Goal: Transaction & Acquisition: Purchase product/service

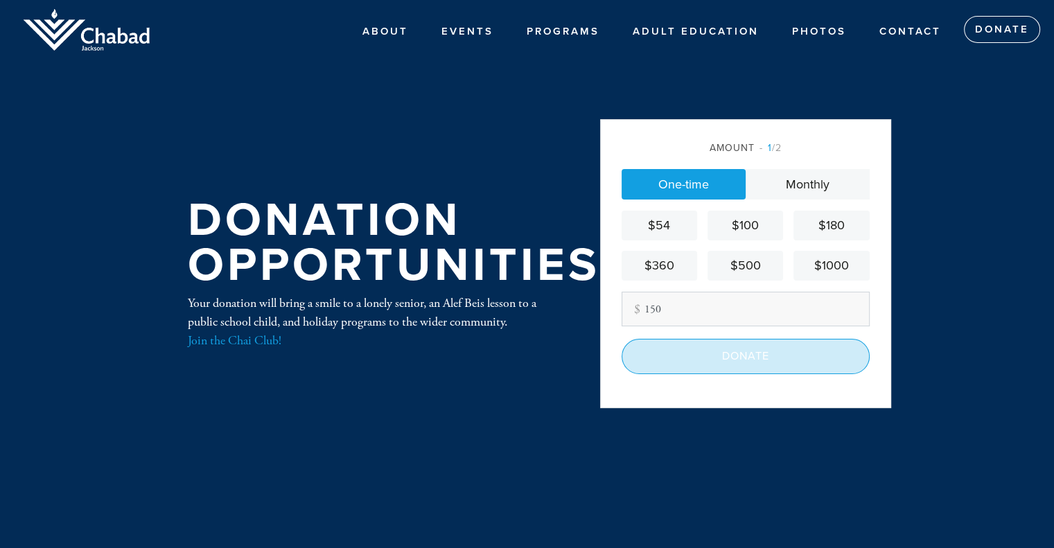
type input "150"
click at [655, 355] on input "Donate" at bounding box center [745, 356] width 248 height 35
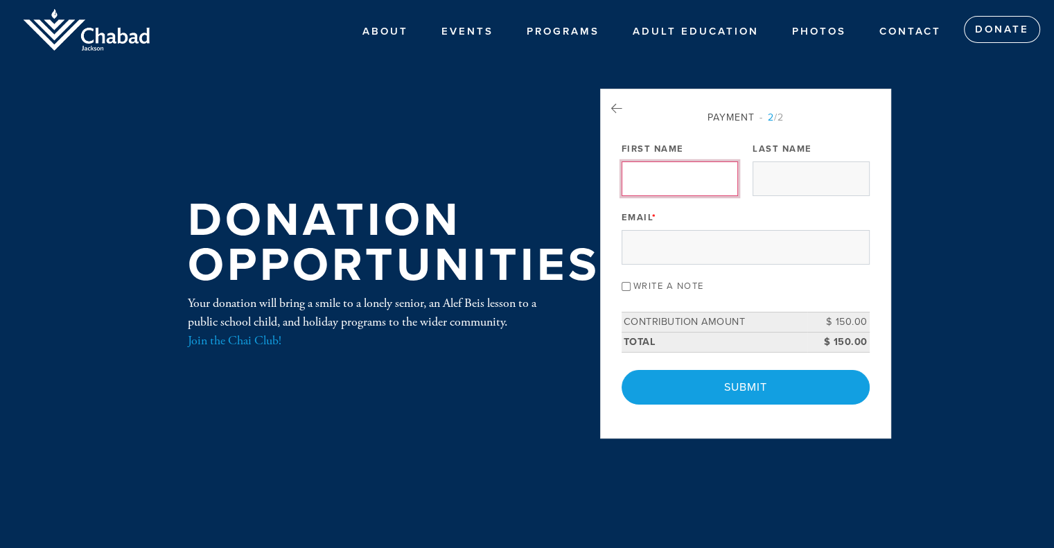
click at [698, 176] on input "First Name" at bounding box center [679, 178] width 116 height 35
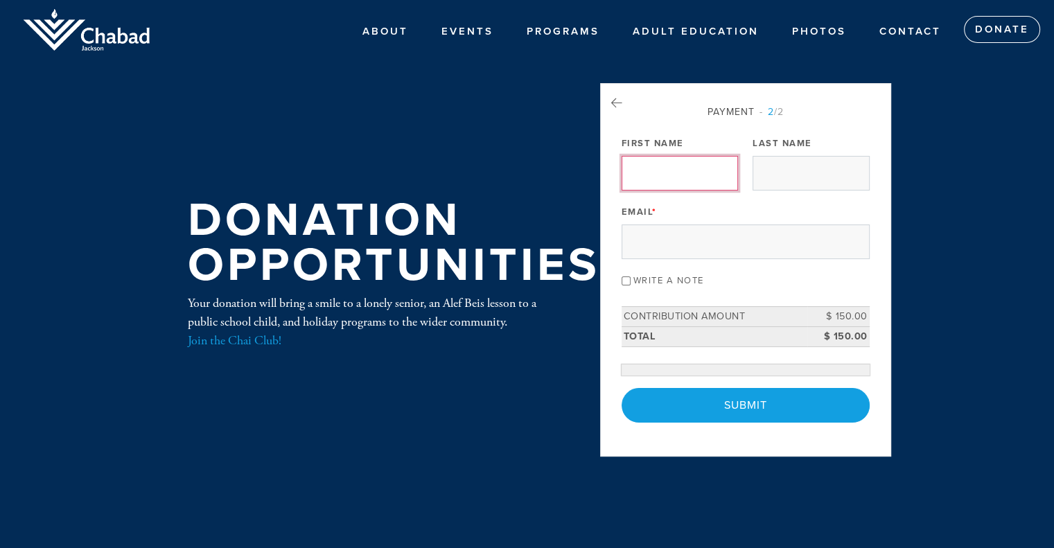
type input "[PERSON_NAME]"
type input "[EMAIL_ADDRESS][DOMAIN_NAME]"
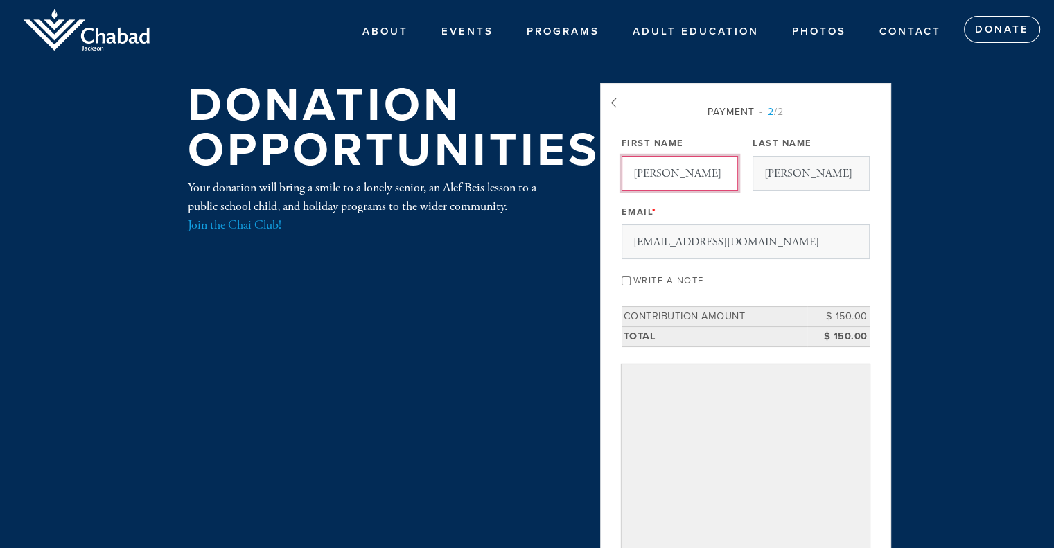
type input "[PERSON_NAME]"
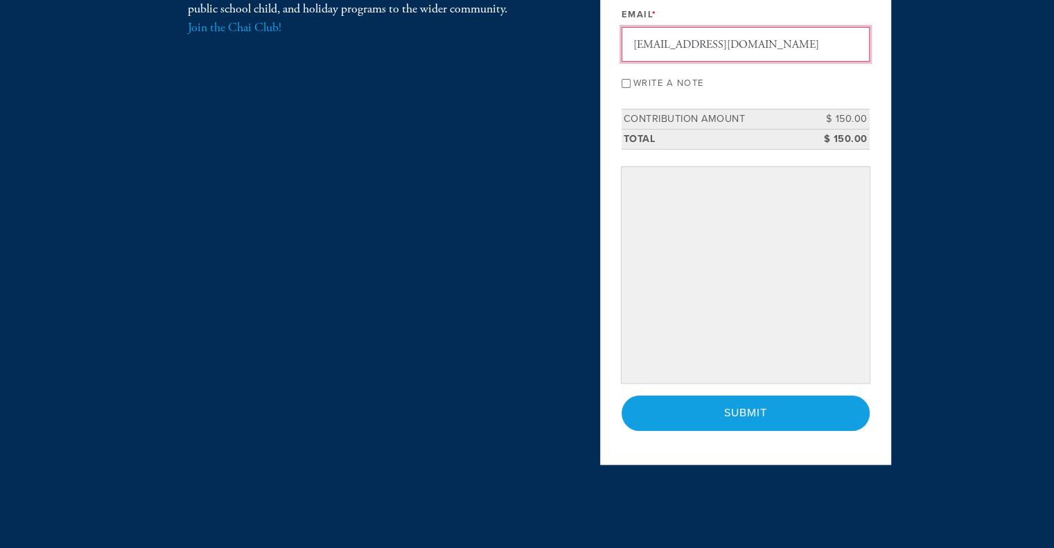
scroll to position [208, 0]
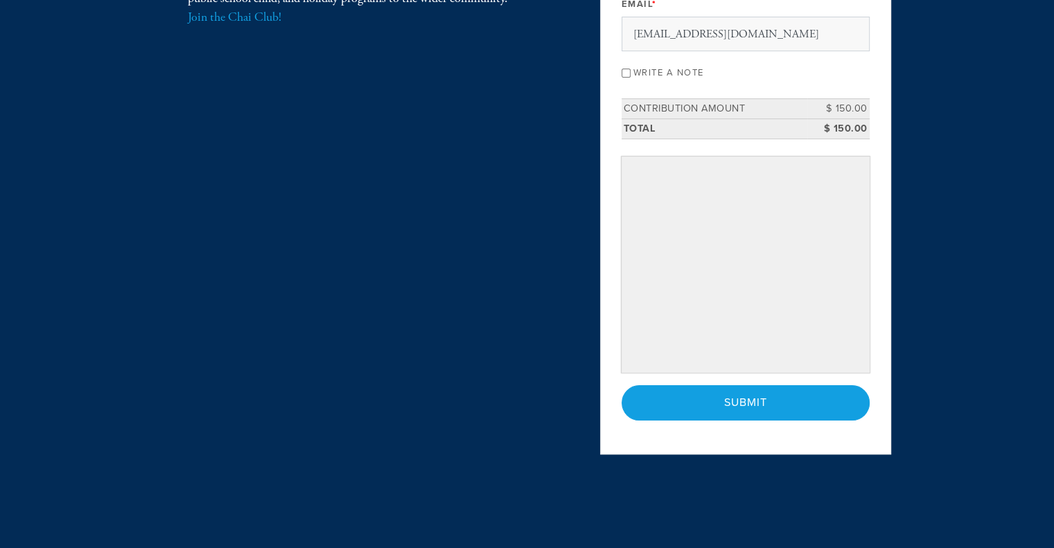
click at [906, 371] on header "ABOUT About Us Events PROGRAMS Hebrew School Loves of Love Cafe Chabad Adult Ed…" at bounding box center [527, 175] width 1054 height 766
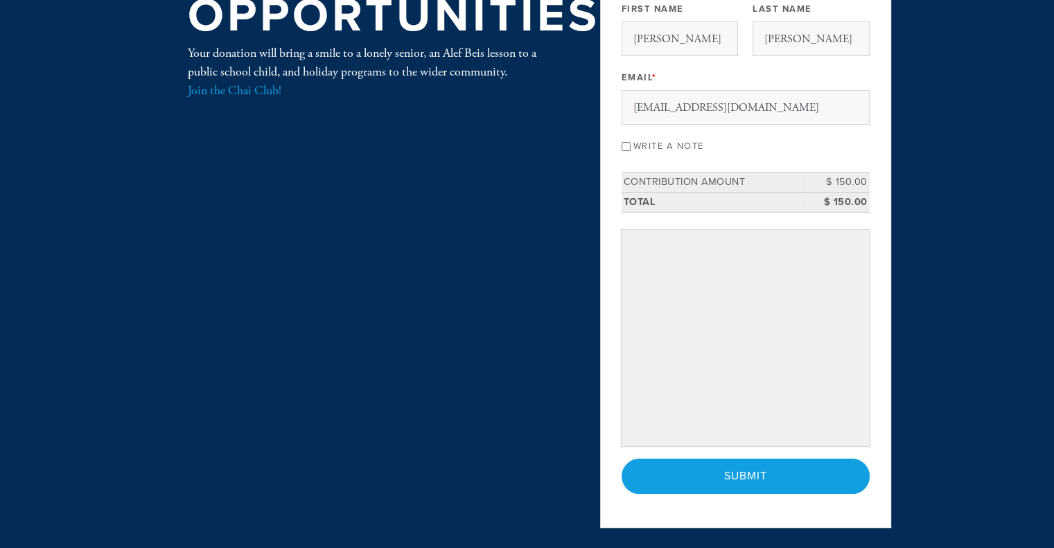
scroll to position [137, 0]
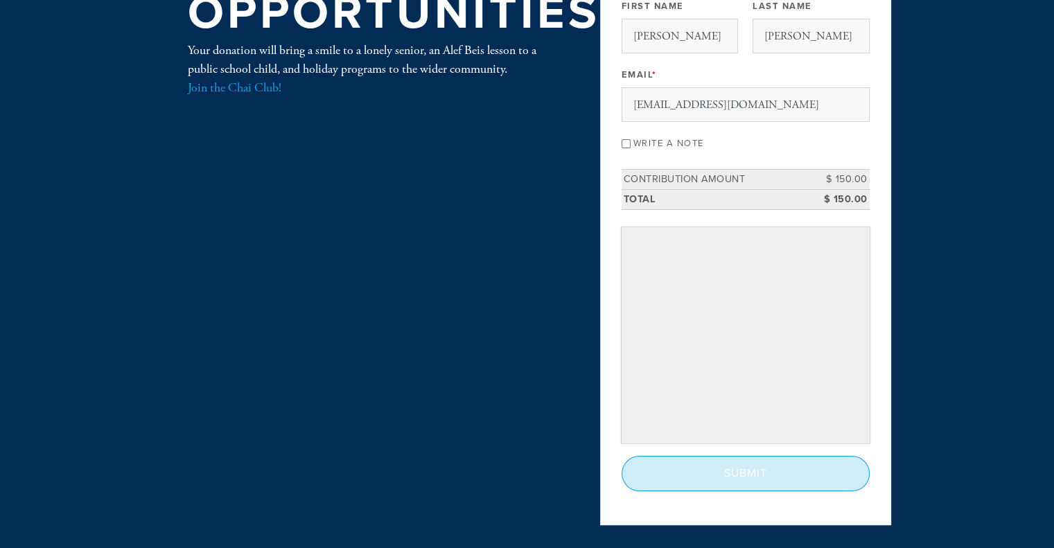
click at [769, 477] on input "Submit" at bounding box center [745, 473] width 248 height 35
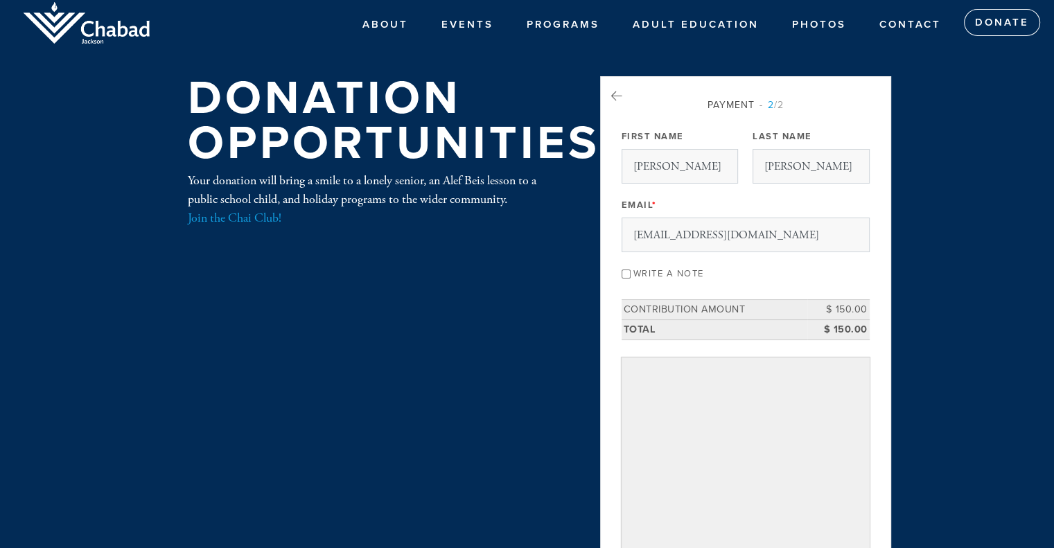
scroll to position [0, 0]
